Goal: Transaction & Acquisition: Purchase product/service

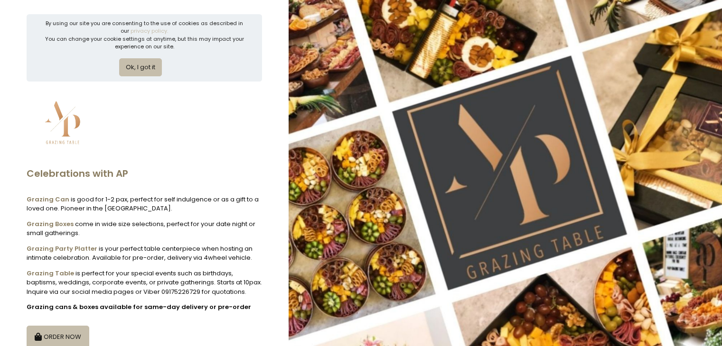
click at [144, 65] on button "Ok, I got it" at bounding box center [140, 67] width 43 height 18
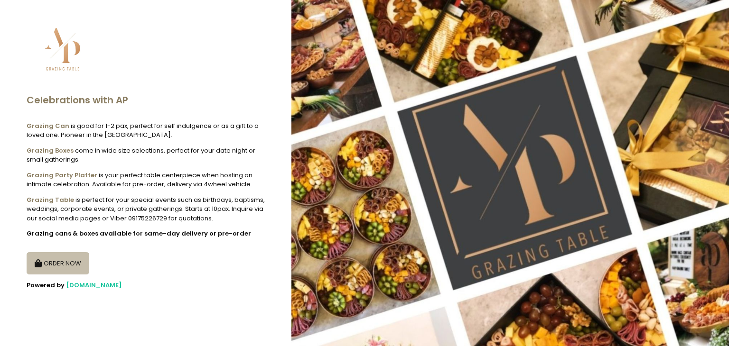
click at [159, 256] on div "ORDER NOW" at bounding box center [146, 260] width 238 height 30
click at [175, 261] on div "ORDER NOW" at bounding box center [146, 260] width 238 height 30
click at [63, 257] on button "ORDER NOW" at bounding box center [58, 264] width 63 height 23
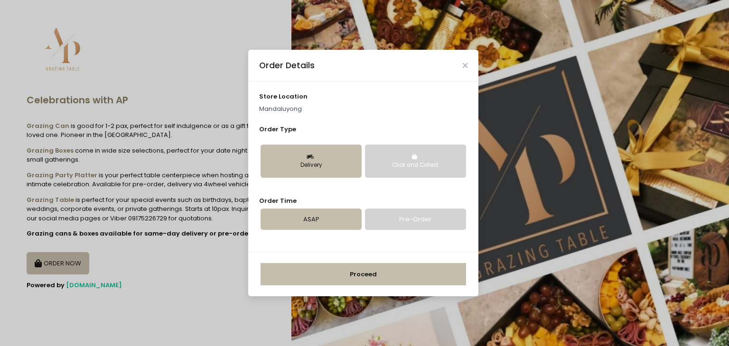
click at [308, 213] on link "ASAP" at bounding box center [311, 220] width 101 height 22
click at [316, 158] on button "Delivery" at bounding box center [311, 161] width 101 height 33
click at [361, 270] on button "Proceed" at bounding box center [364, 274] width 206 height 23
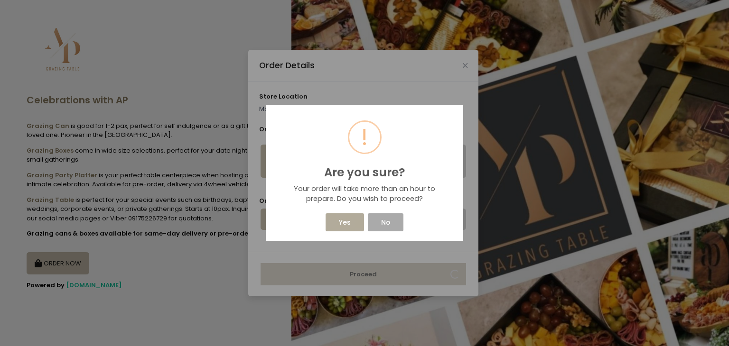
click at [348, 219] on button "Yes" at bounding box center [345, 223] width 38 height 18
